Goal: Task Accomplishment & Management: Use online tool/utility

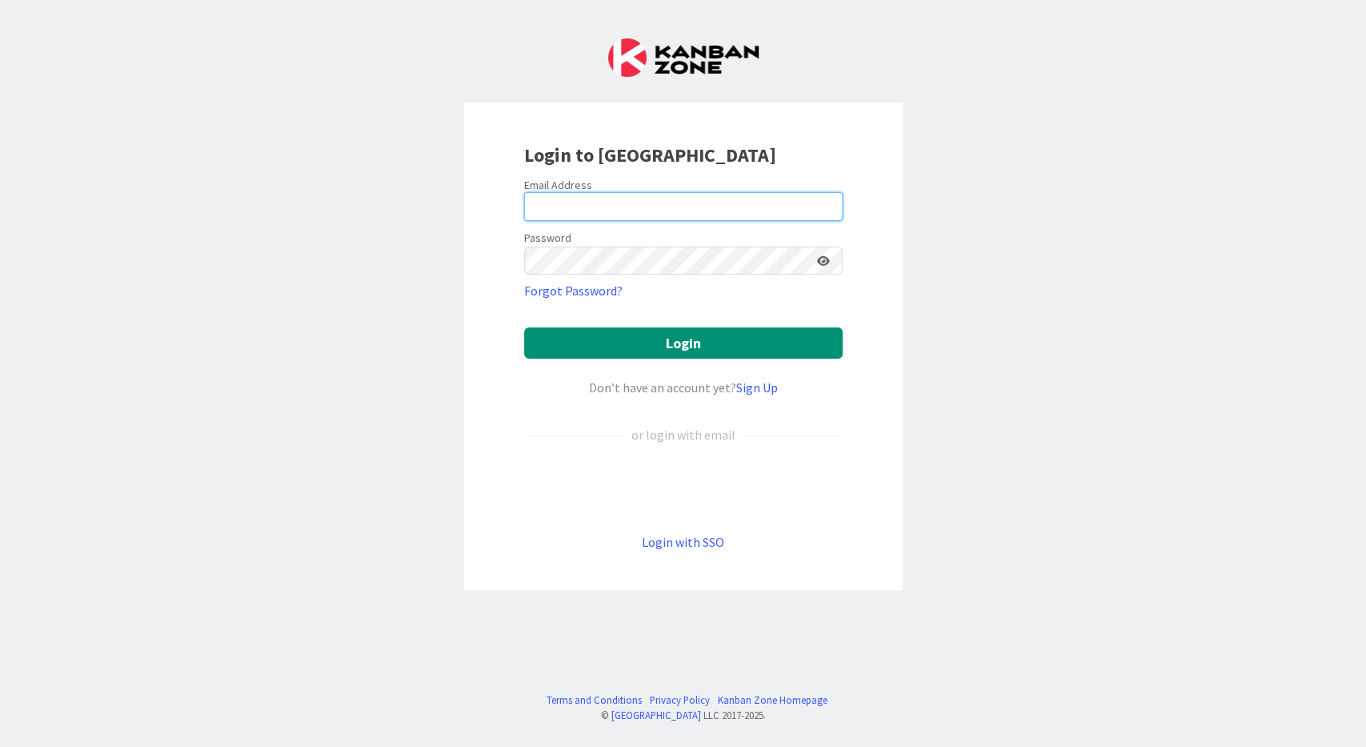
click at [586, 202] on input "email" at bounding box center [683, 206] width 319 height 29
type input "[EMAIL_ADDRESS][DOMAIN_NAME]"
click at [524, 327] on button "Login" at bounding box center [683, 342] width 319 height 31
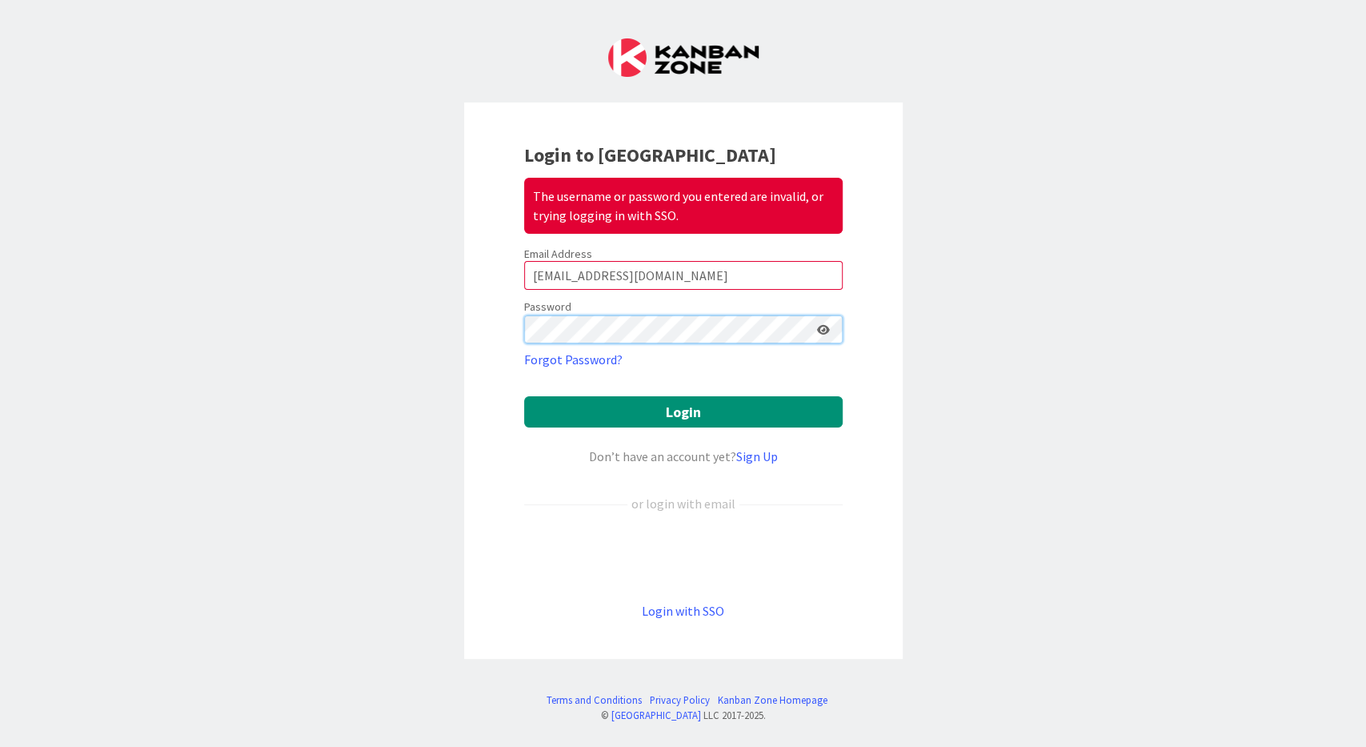
click at [524, 396] on button "Login" at bounding box center [683, 411] width 319 height 31
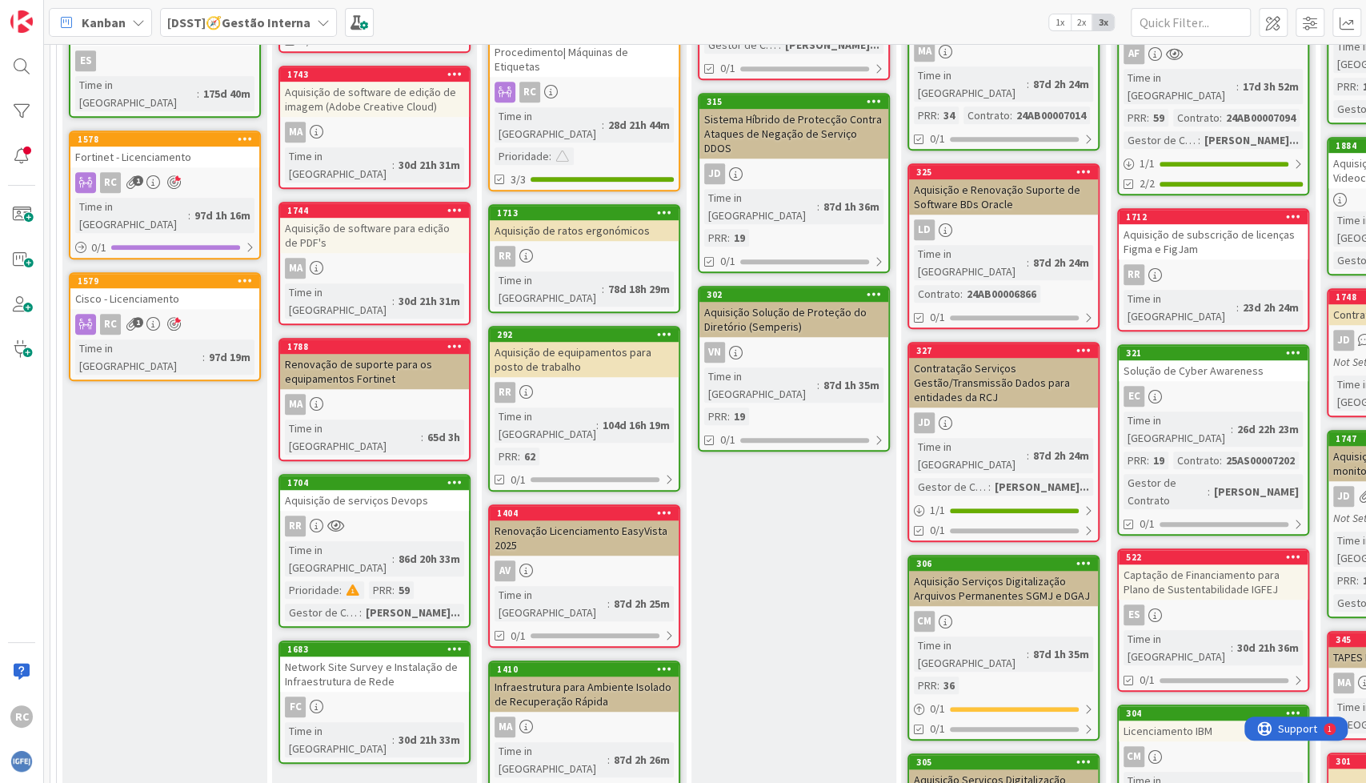
scroll to position [570, 0]
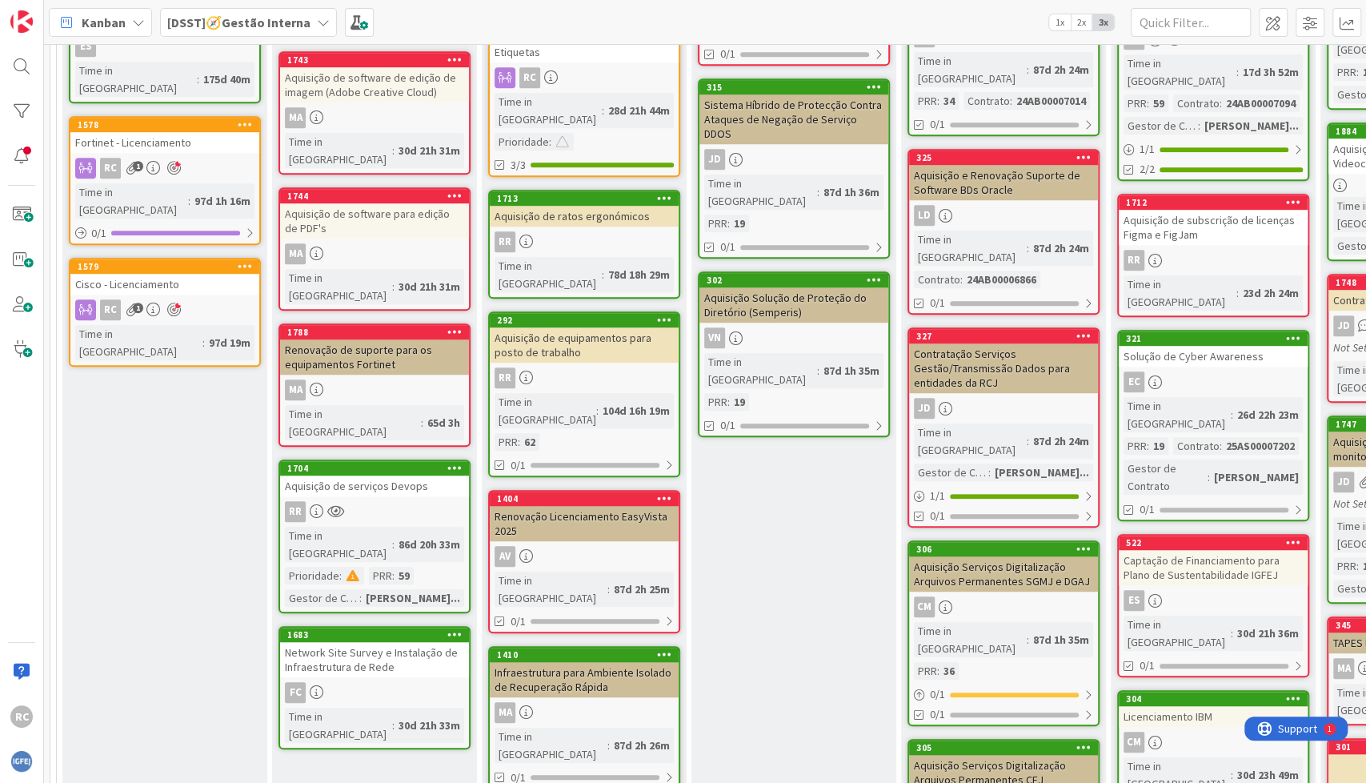
click at [358, 642] on div "Network Site Survey e Instalação de Infraestrutura de Rede" at bounding box center [374, 659] width 189 height 35
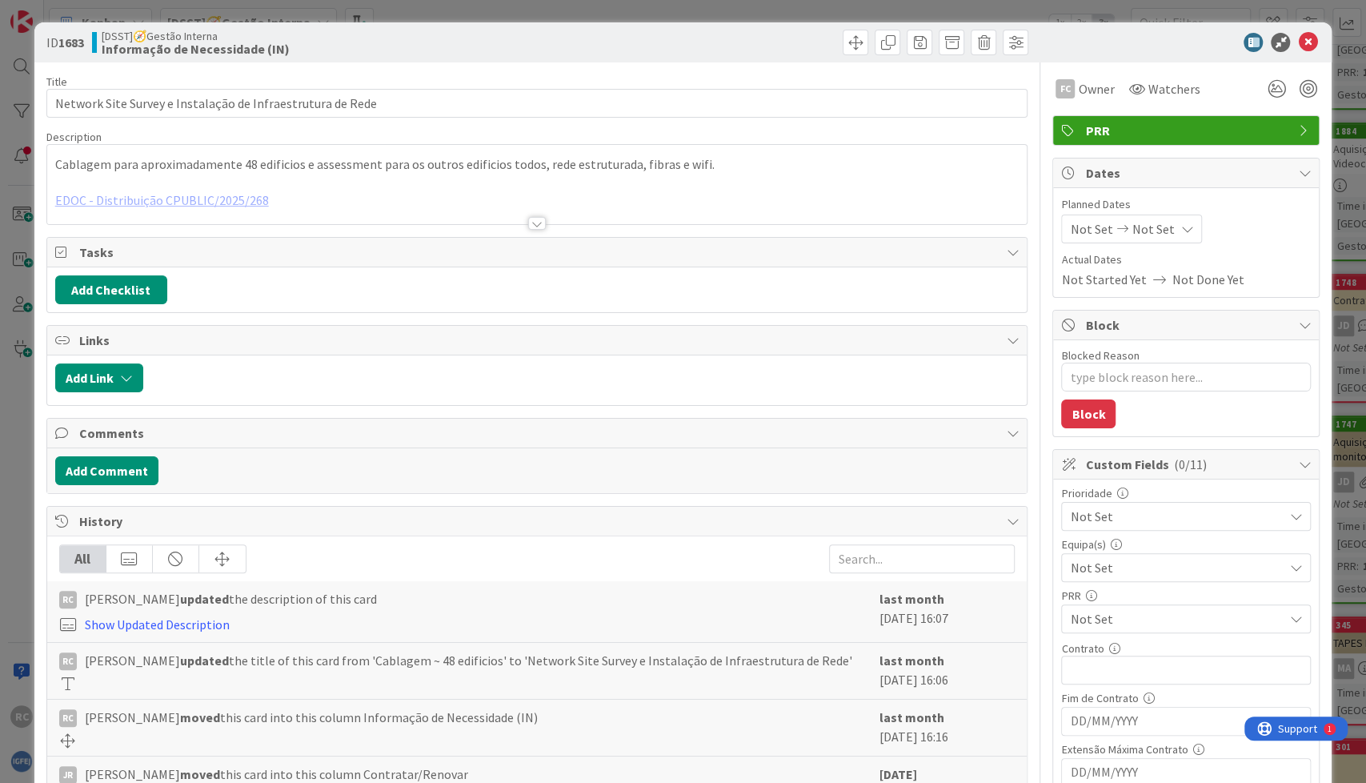
type textarea "x"
click at [204, 198] on div at bounding box center [537, 203] width 980 height 41
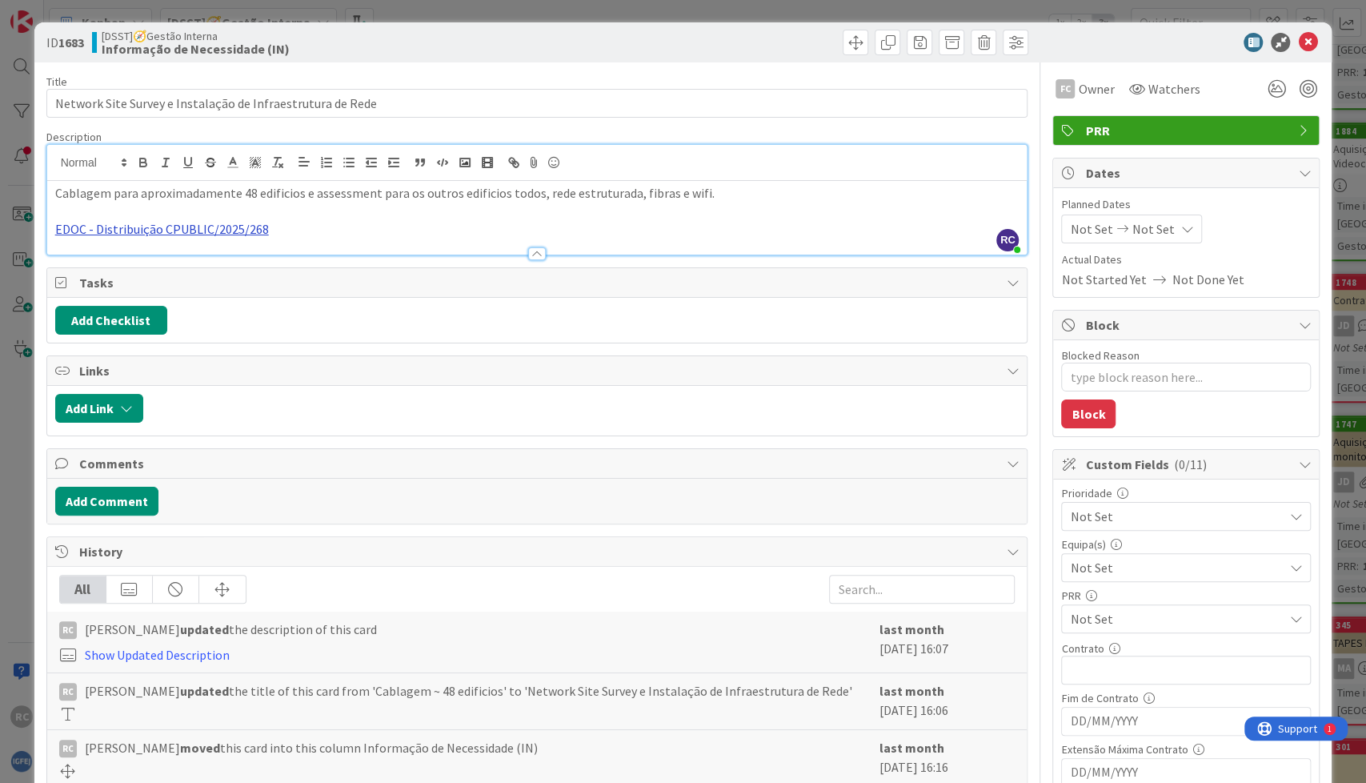
click at [187, 235] on link "EDOC - Distribuição CPUBLIC/2025/268" at bounding box center [162, 229] width 214 height 16
click at [90, 263] on link "[URL]" at bounding box center [76, 261] width 26 height 21
click at [661, 45] on icon at bounding box center [1307, 42] width 19 height 19
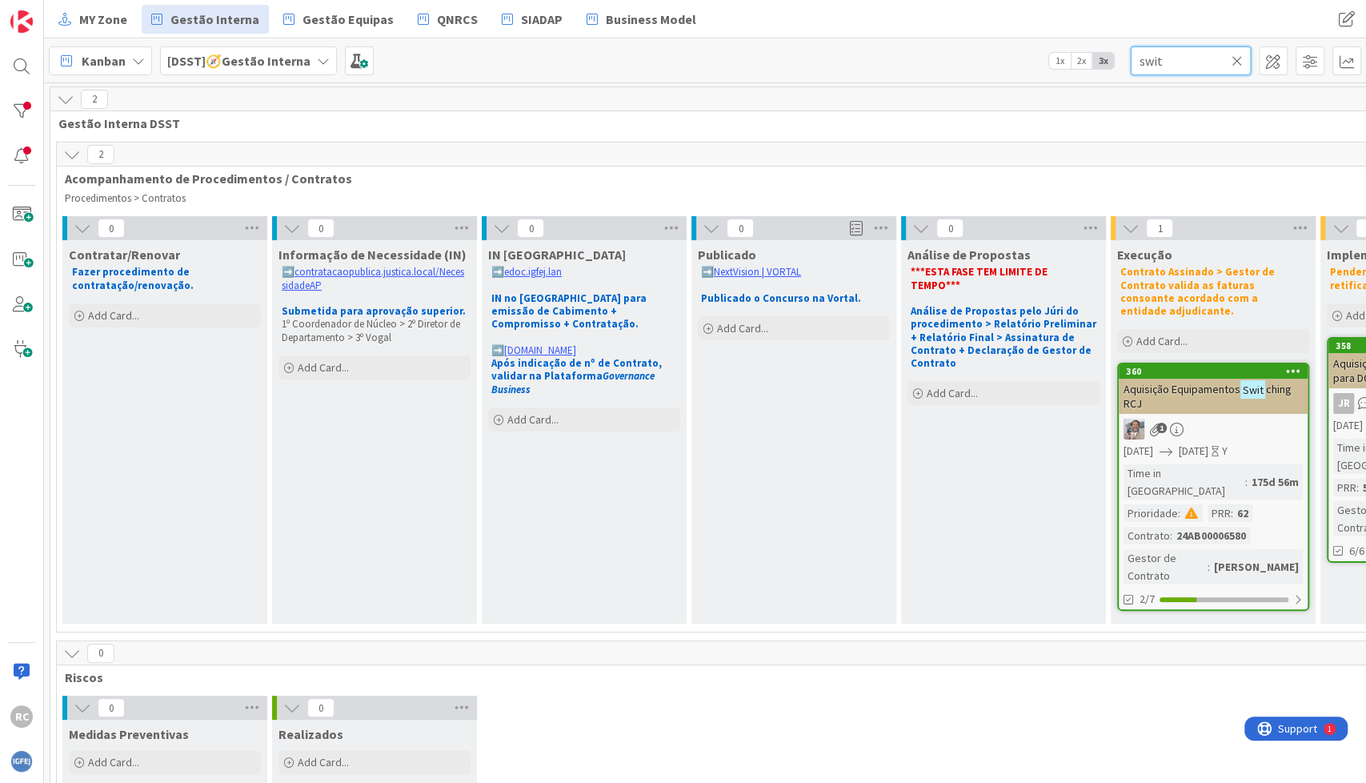
click at [1159, 59] on input "swit" at bounding box center [1191, 60] width 120 height 29
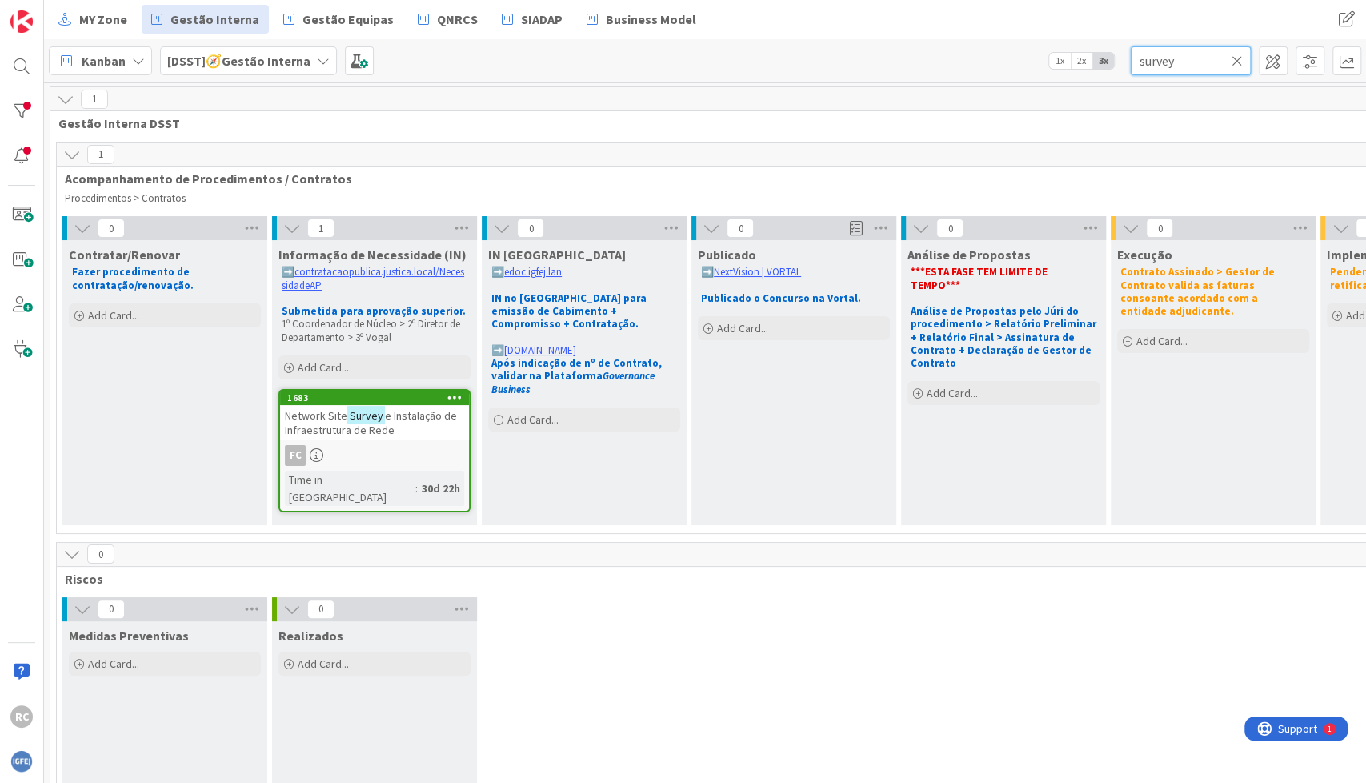
type input "survey"
click at [438, 413] on span "e Instalação de Infraestrutura de Rede" at bounding box center [371, 422] width 172 height 29
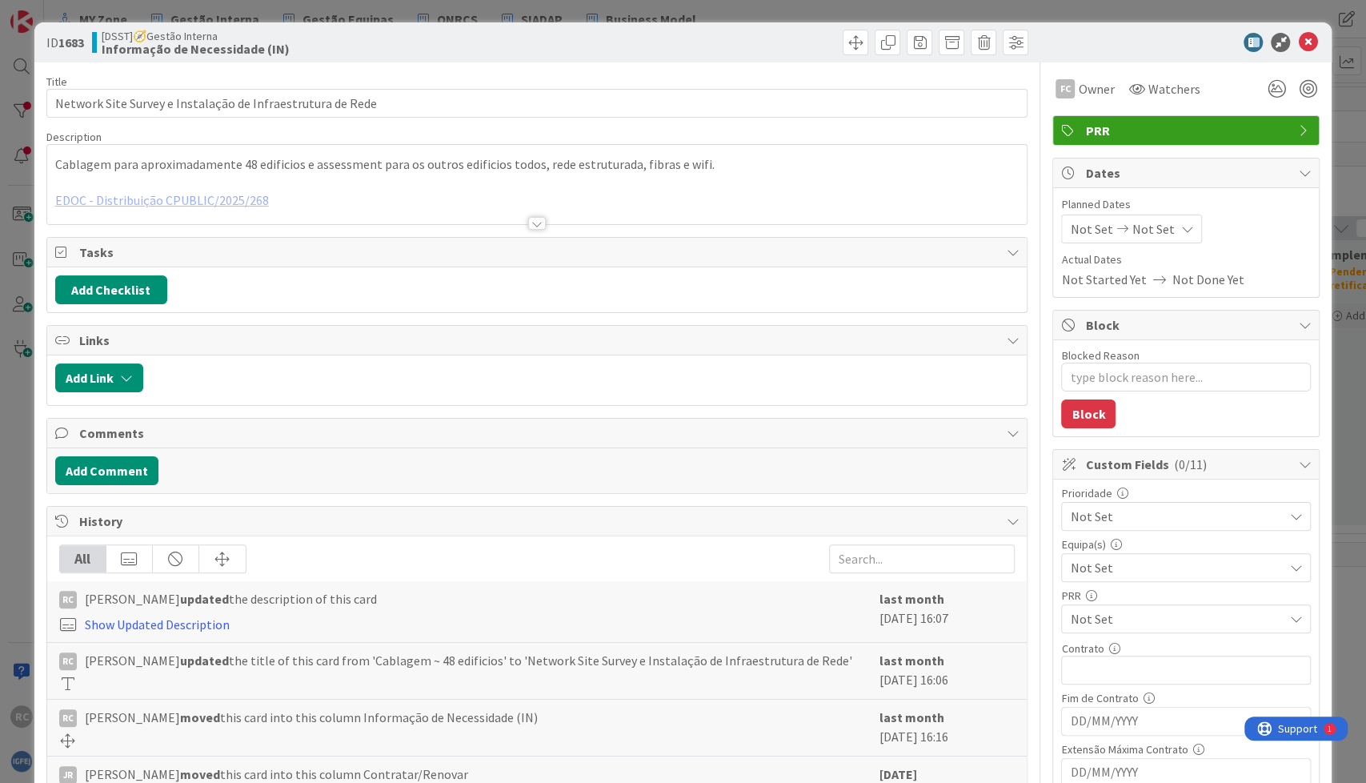
type textarea "x"
click at [213, 203] on div at bounding box center [537, 203] width 980 height 41
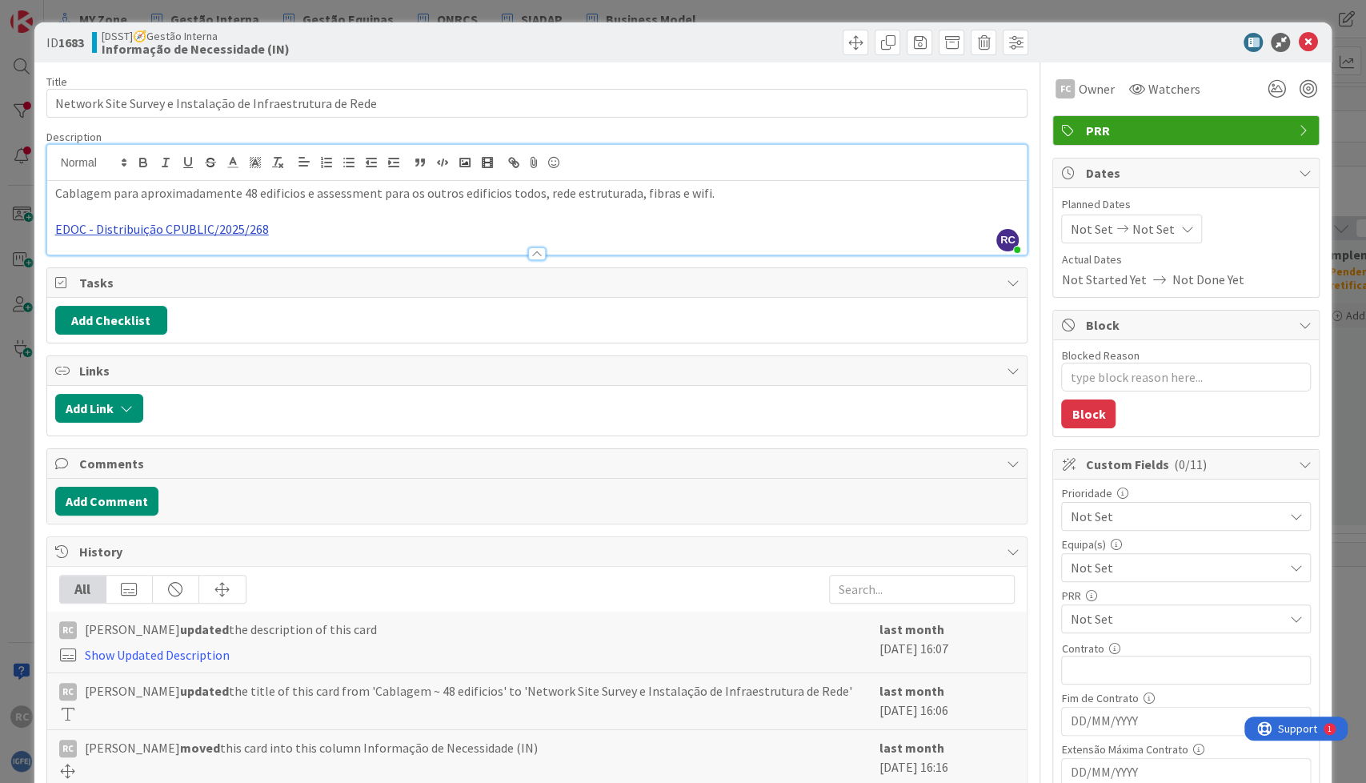
click at [194, 232] on link "EDOC - Distribuição CPUBLIC/2025/268" at bounding box center [162, 229] width 214 height 16
click at [90, 255] on link "[URL]" at bounding box center [76, 261] width 26 height 21
click at [1298, 42] on icon at bounding box center [1307, 42] width 19 height 19
